Goal: Obtain resource: Download file/media

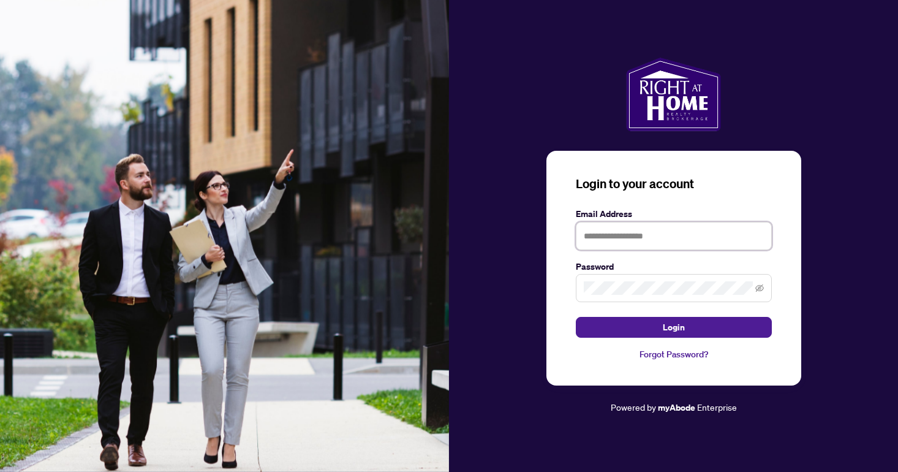
type input "**********"
click at [673, 327] on button "Login" at bounding box center [674, 327] width 196 height 21
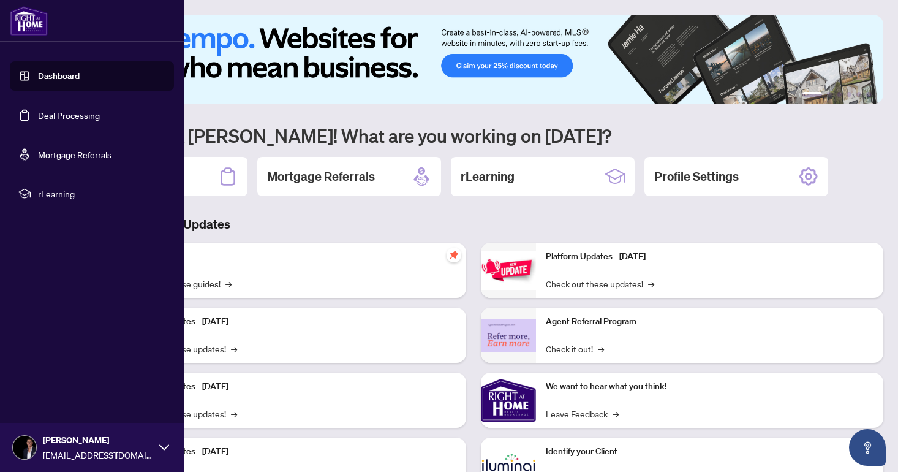
click at [38, 72] on link "Dashboard" at bounding box center [59, 75] width 42 height 11
click at [63, 115] on link "Deal Processing" at bounding box center [69, 115] width 62 height 11
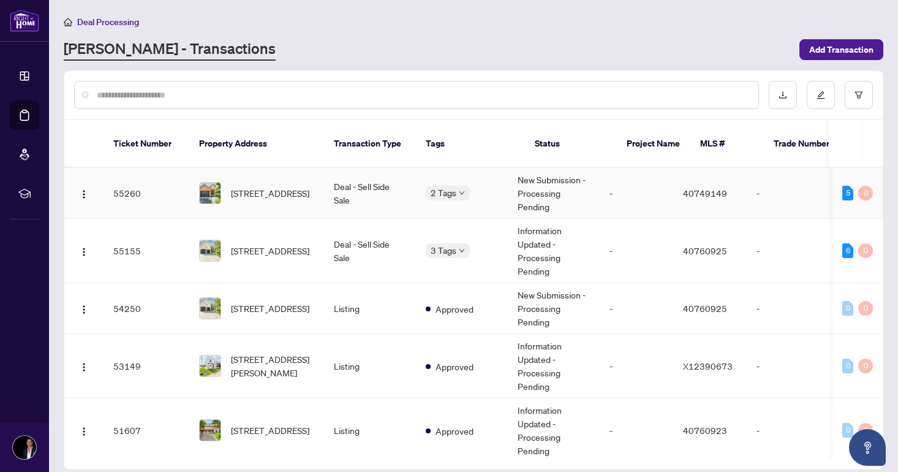
click at [274, 186] on span "[STREET_ADDRESS]" at bounding box center [270, 192] width 78 height 13
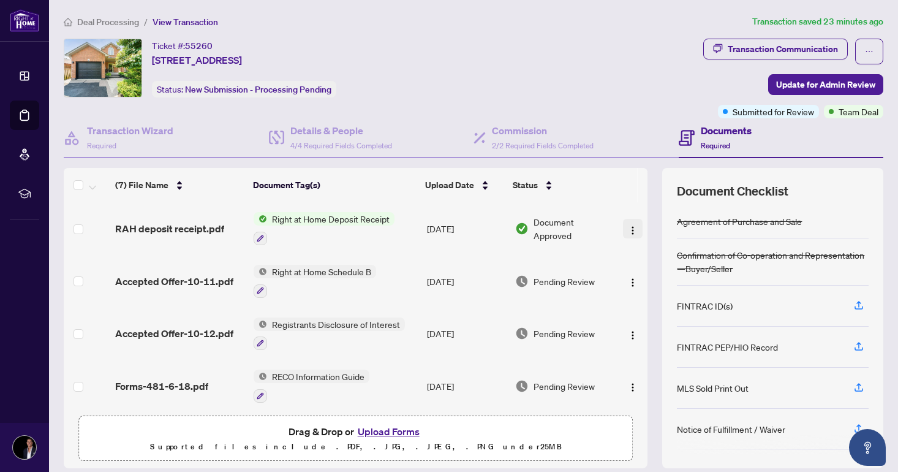
click at [631, 229] on img "button" at bounding box center [633, 231] width 10 height 10
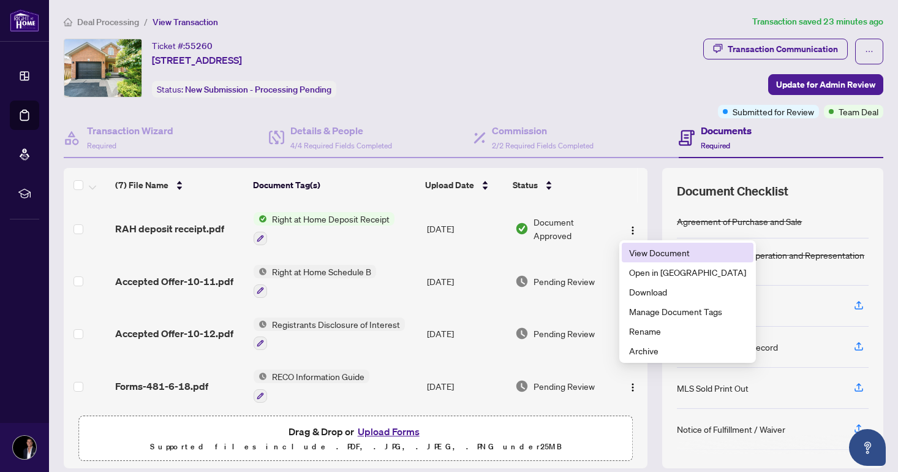
click at [648, 256] on span "View Document" at bounding box center [687, 252] width 117 height 13
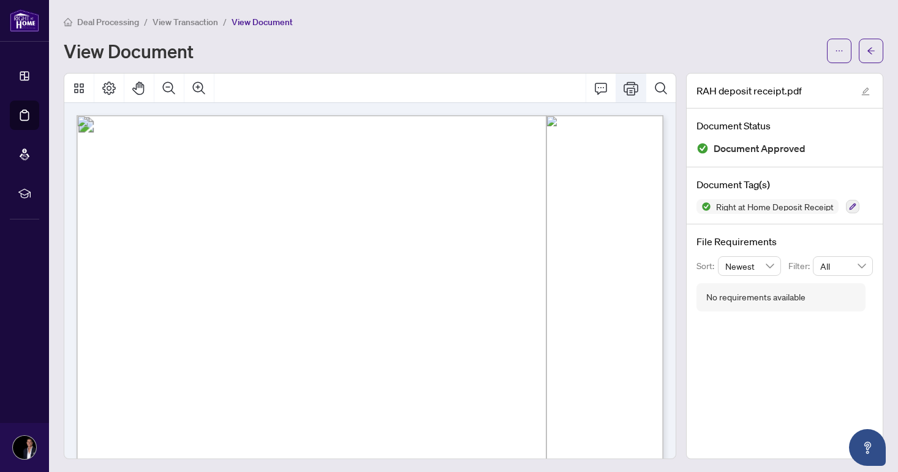
click at [628, 85] on icon "Print" at bounding box center [631, 88] width 15 height 15
